Goal: Task Accomplishment & Management: Use online tool/utility

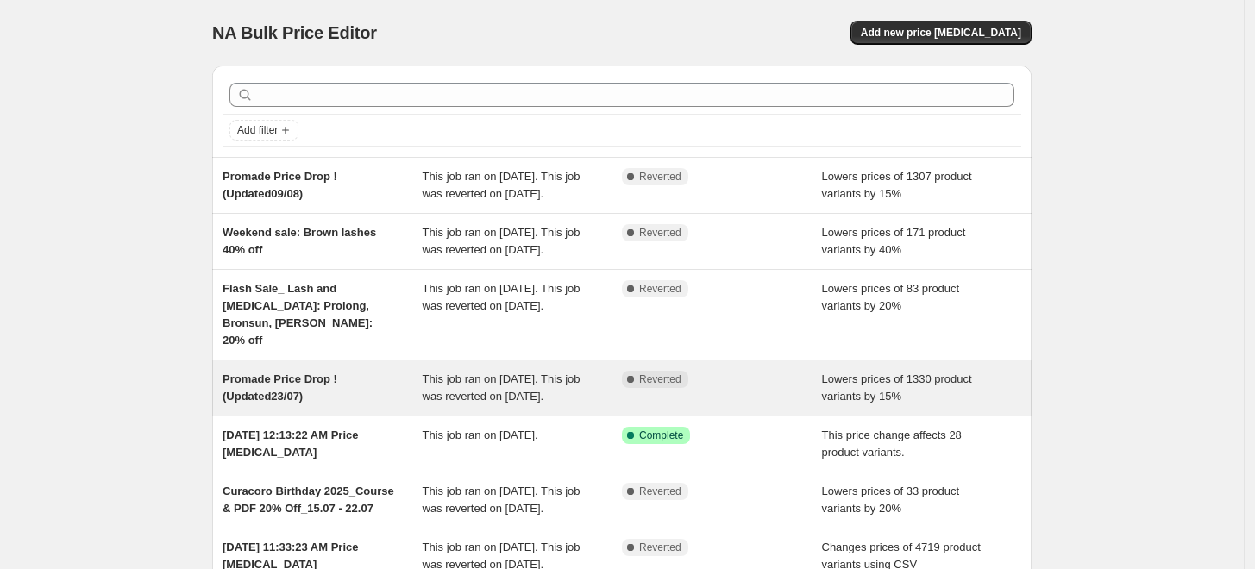
click at [304, 403] on span "Promade Price Drop ! (Updated23/07)" at bounding box center [280, 388] width 115 height 30
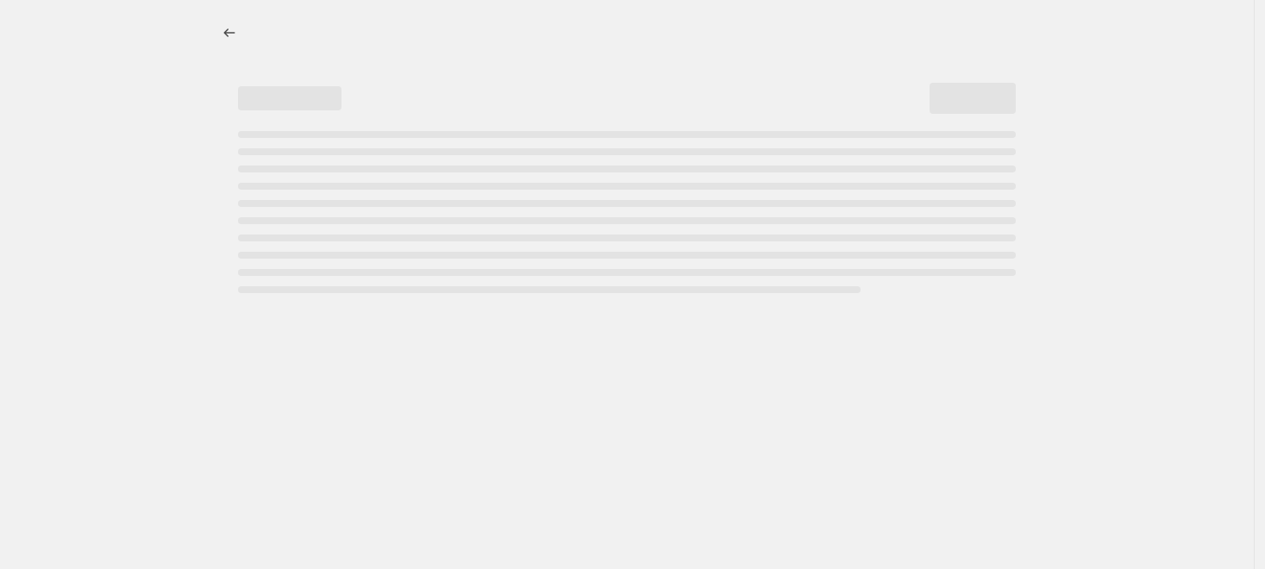
select select "percentage"
select select "collection"
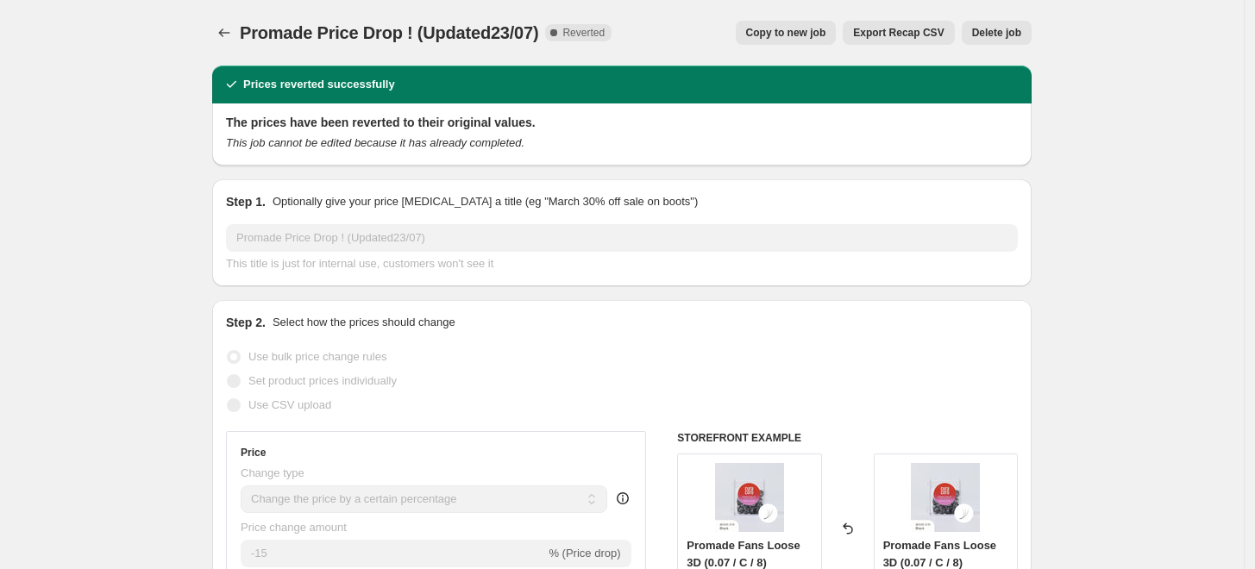
click at [775, 34] on span "Copy to new job" at bounding box center [786, 33] width 80 height 14
select select "percentage"
select select "collection"
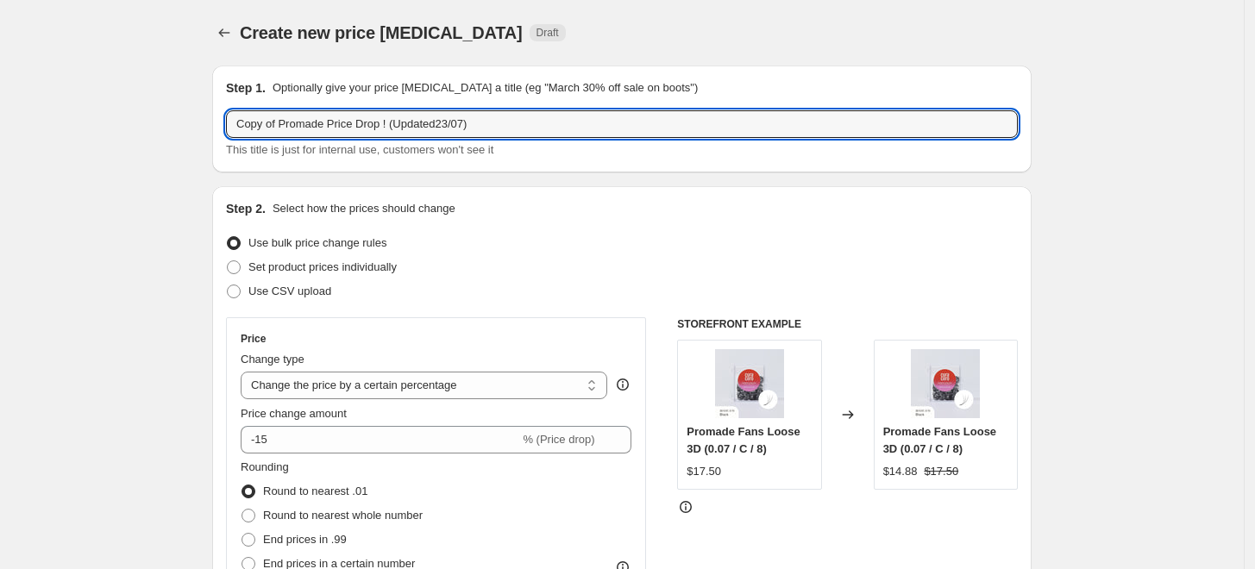
drag, startPoint x: 283, startPoint y: 127, endPoint x: 152, endPoint y: 127, distance: 131.1
click at [411, 127] on input "Promade Price Drop ! (Updated23/07)" at bounding box center [622, 124] width 792 height 28
click at [425, 124] on input "Promade Price Drop ! (Updated23/07)" at bounding box center [622, 124] width 792 height 28
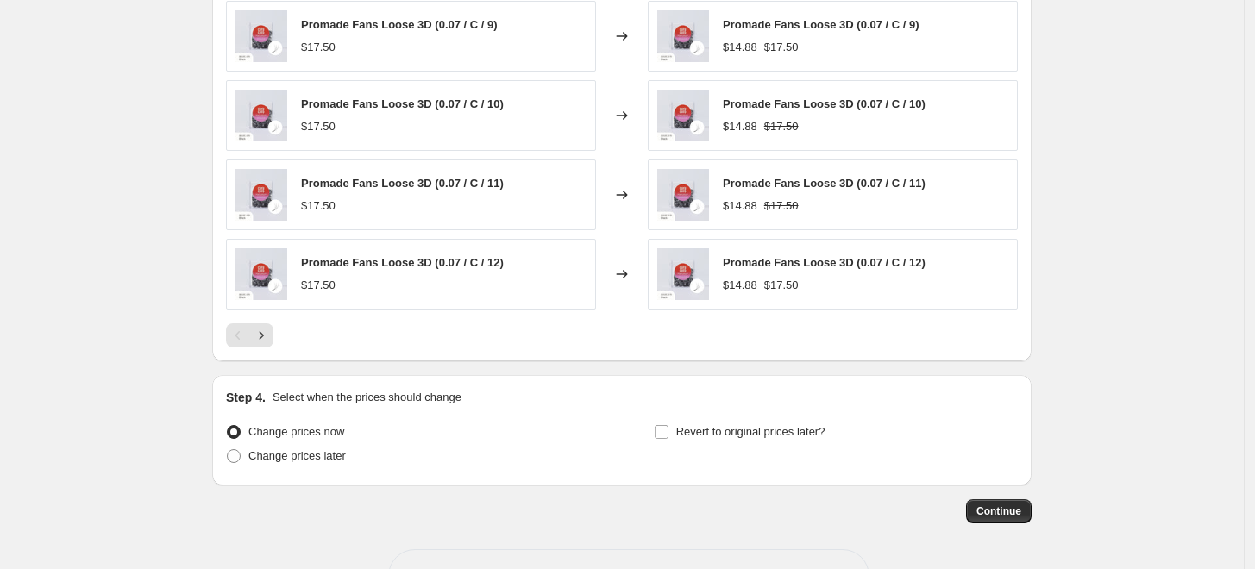
scroll to position [1348, 0]
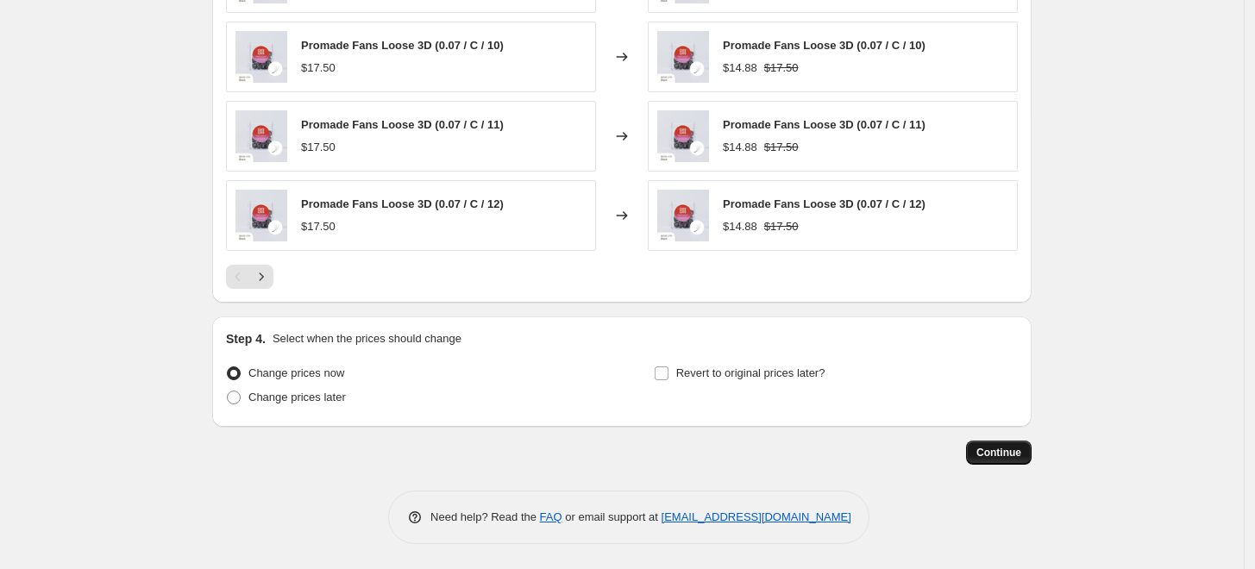
type input "Promade Price Drop ! (Updated 11/08)"
click at [1001, 448] on span "Continue" at bounding box center [998, 453] width 45 height 14
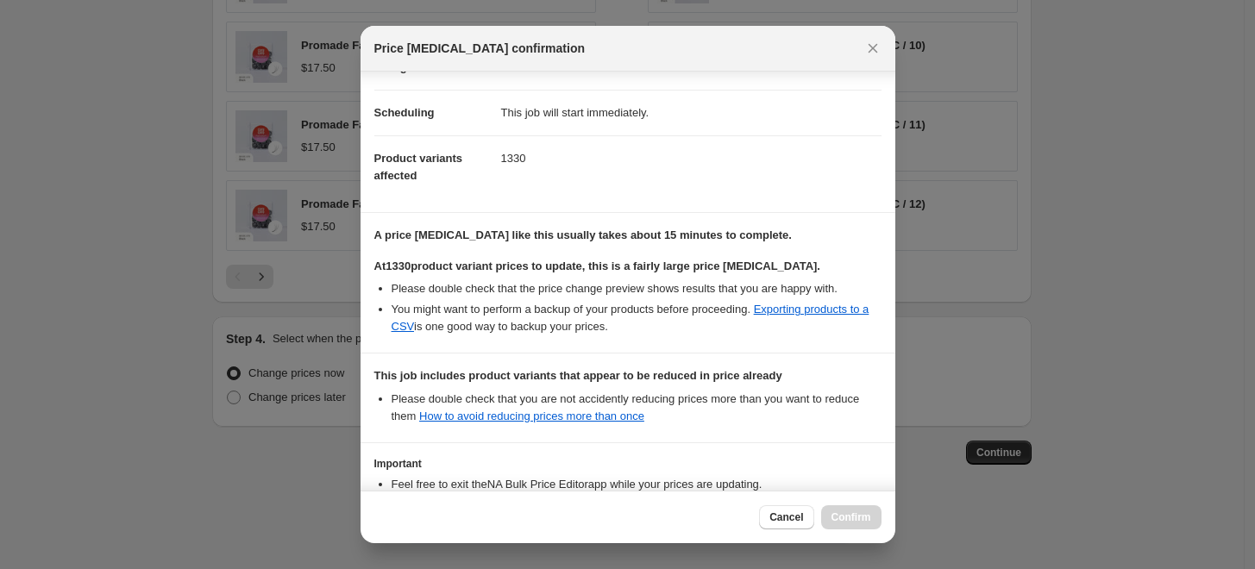
scroll to position [250, 0]
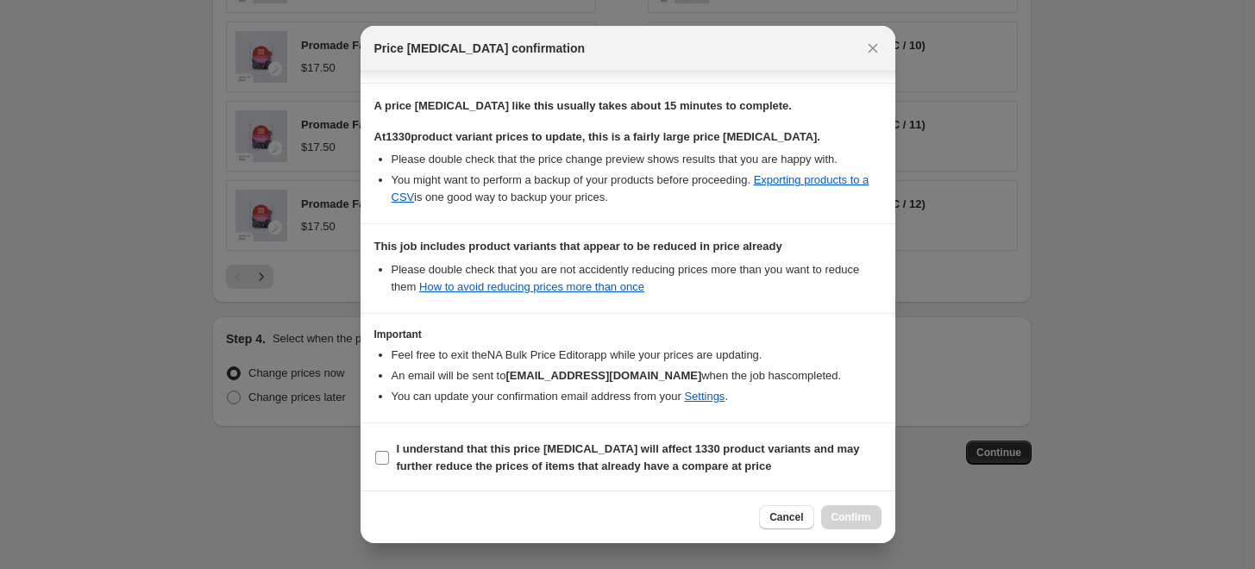
click at [389, 458] on label "I understand that this price [MEDICAL_DATA] will affect 1330 product variants a…" at bounding box center [627, 457] width 507 height 41
click at [389, 458] on input "I understand that this price [MEDICAL_DATA] will affect 1330 product variants a…" at bounding box center [382, 458] width 14 height 14
checkbox input "true"
click at [856, 523] on span "Confirm" at bounding box center [852, 518] width 40 height 14
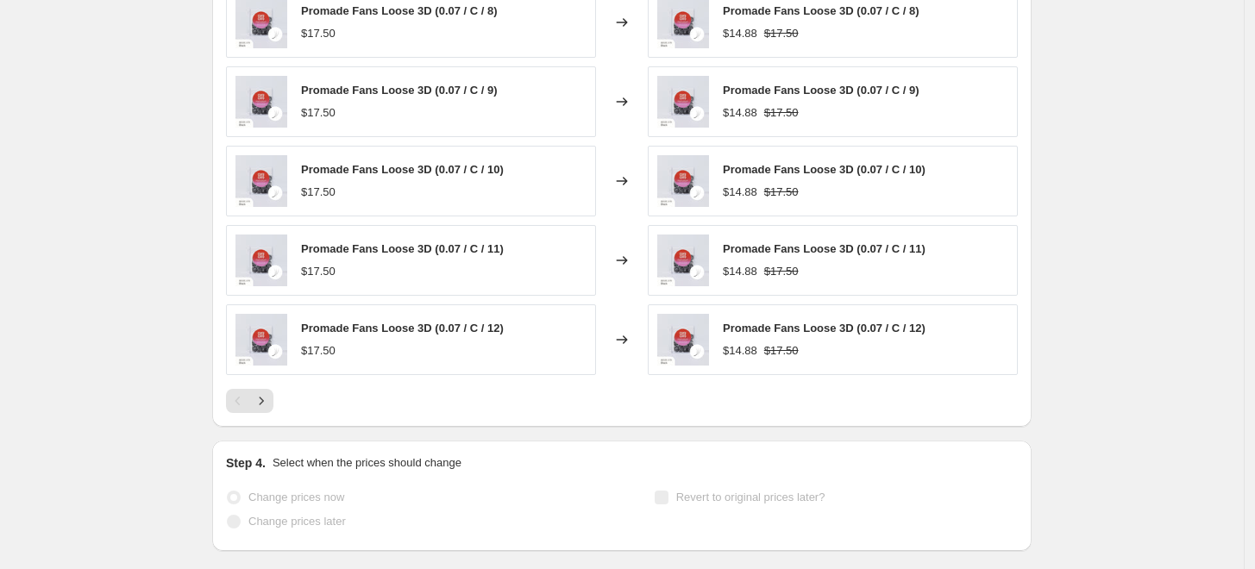
scroll to position [1394, 0]
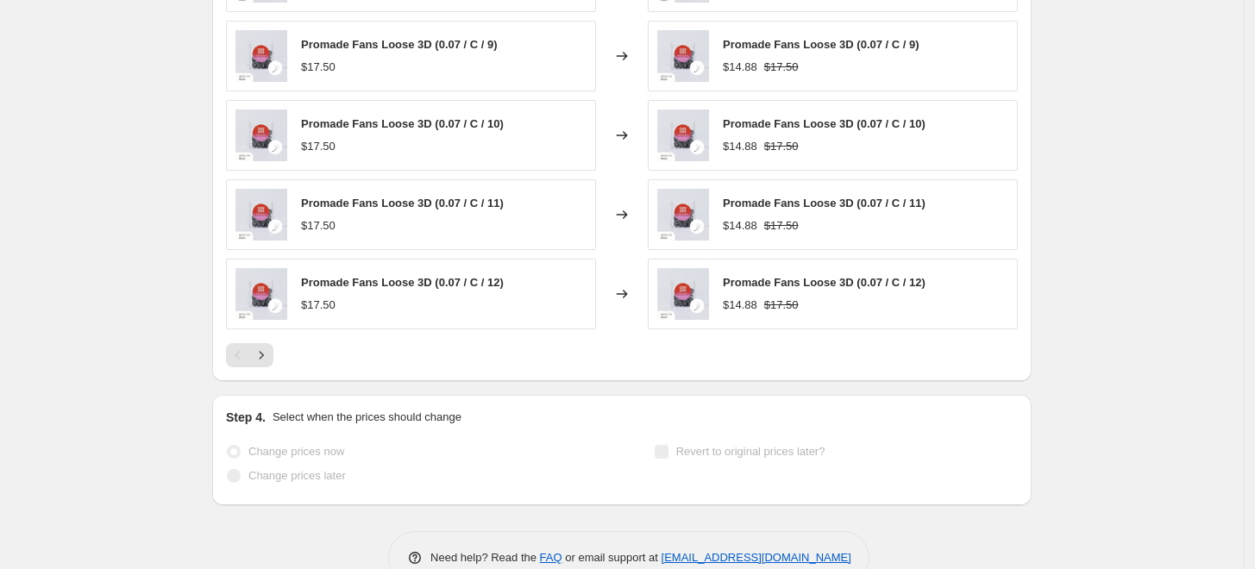
select select "percentage"
select select "collection"
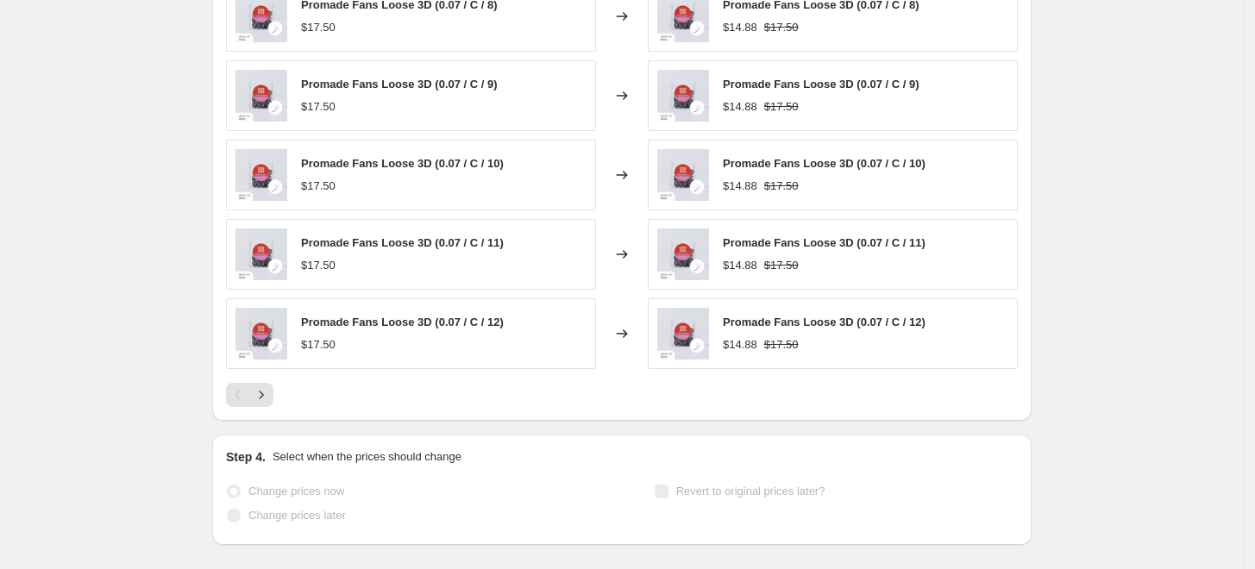
scroll to position [0, 0]
